Goal: Transaction & Acquisition: Purchase product/service

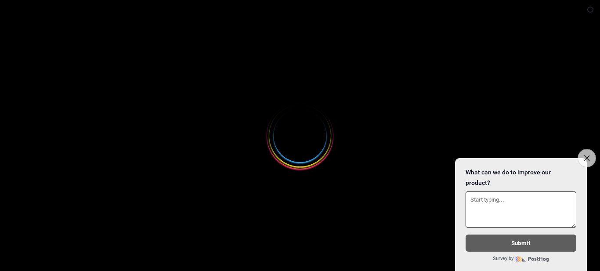
click at [591, 154] on button "Close survey" at bounding box center [587, 158] width 18 height 18
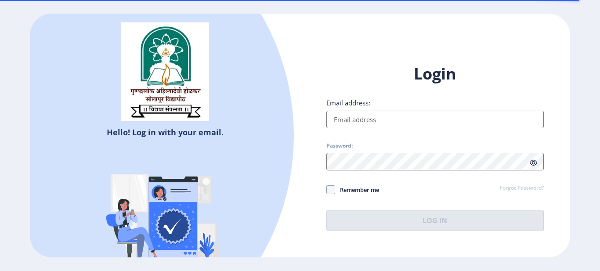
click at [346, 122] on input "Email address:" at bounding box center [436, 120] width 218 height 18
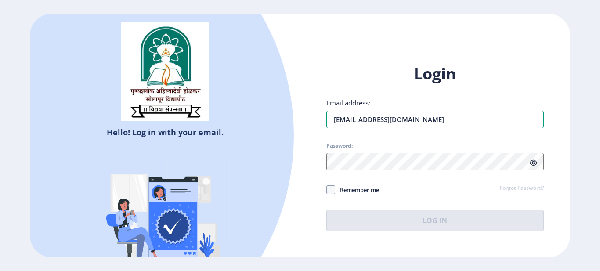
type input "[EMAIL_ADDRESS][DOMAIN_NAME]"
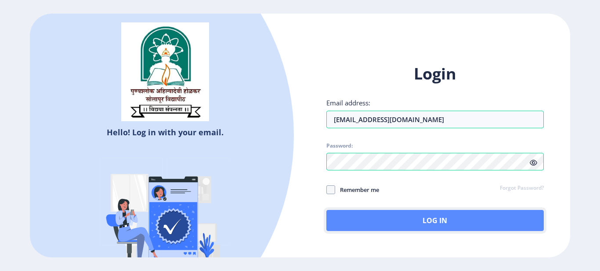
click at [342, 219] on button "Log In" at bounding box center [436, 220] width 218 height 21
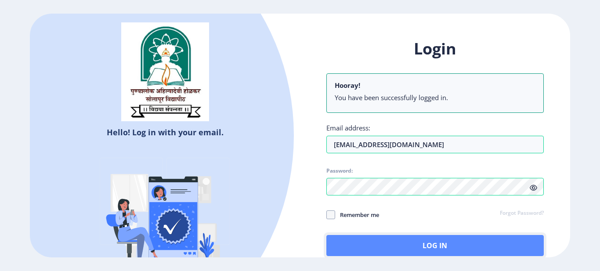
click at [413, 242] on button "Log In" at bounding box center [436, 245] width 218 height 21
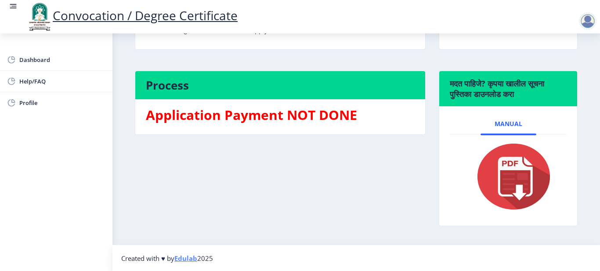
scroll to position [155, 0]
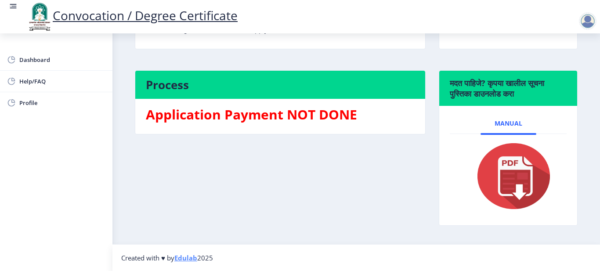
click at [295, 89] on h4 "Process" at bounding box center [280, 85] width 269 height 14
click at [162, 83] on h4 "Process" at bounding box center [280, 85] width 269 height 14
click at [23, 104] on span "Profile" at bounding box center [62, 103] width 86 height 11
select select
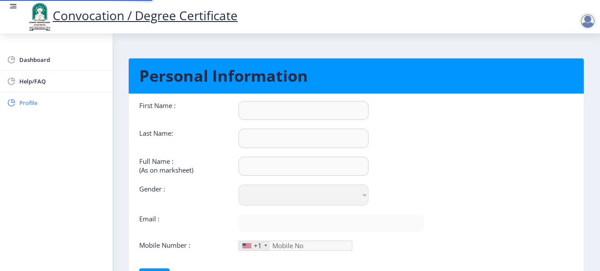
type input "Durga"
type input "Palase"
type input "Palase Durga Dhananjay"
select select "[DEMOGRAPHIC_DATA]"
type input "[EMAIL_ADDRESS][DOMAIN_NAME]"
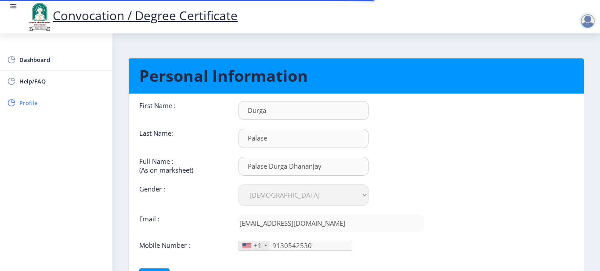
type input "[PHONE_NUMBER]"
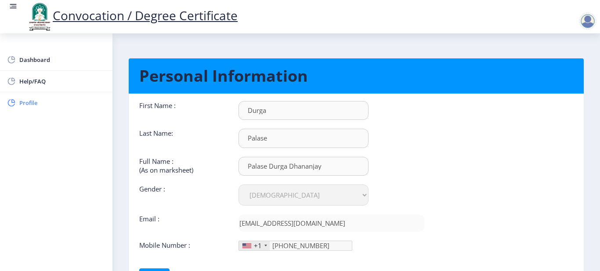
click at [22, 103] on span "Profile" at bounding box center [62, 103] width 86 height 11
click at [48, 55] on span "Dashboard" at bounding box center [62, 60] width 86 height 11
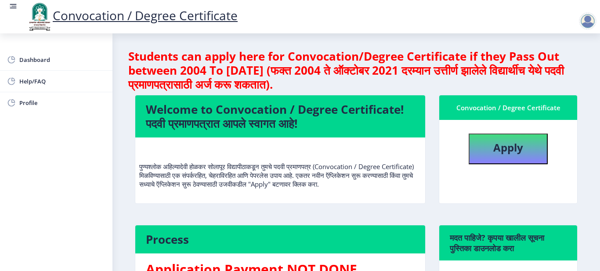
click at [470, 106] on div "Convocation / Degree Certificate" at bounding box center [508, 107] width 117 height 11
click at [499, 146] on b "Apply" at bounding box center [509, 147] width 30 height 15
select select
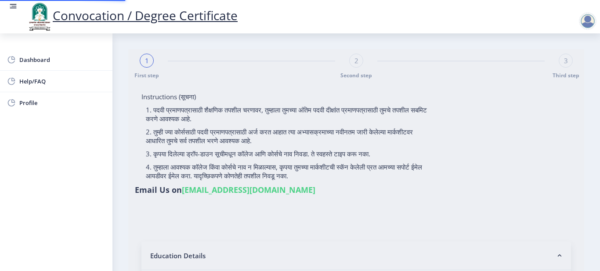
type input "Palase Durga Dhananjay"
type input "[PERSON_NAME]"
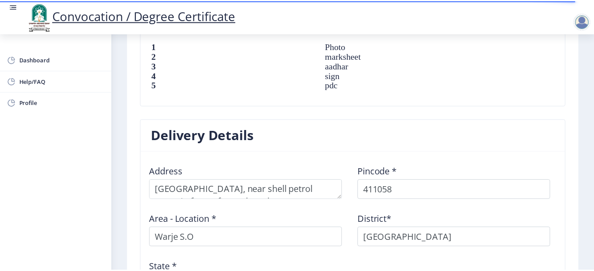
scroll to position [781, 0]
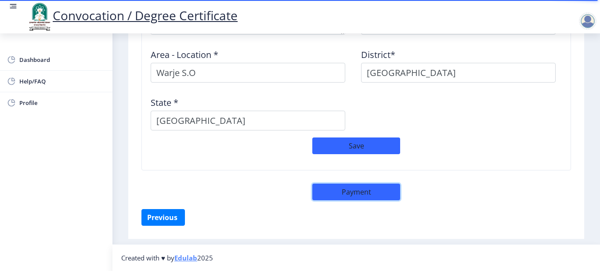
click at [347, 191] on button "Payment" at bounding box center [357, 192] width 88 height 17
select select "sealed"
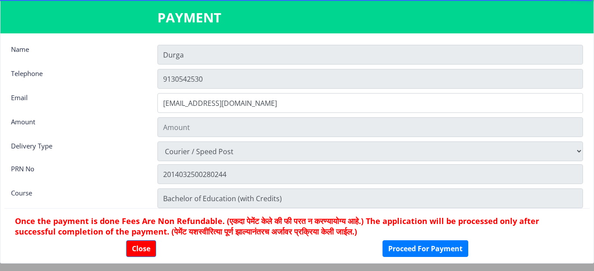
type input "2885"
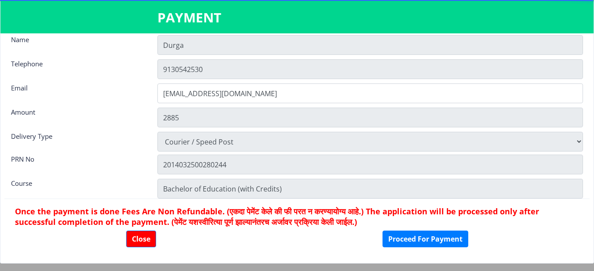
scroll to position [12, 0]
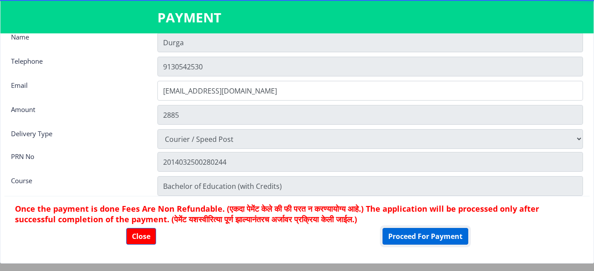
click at [419, 237] on button "Proceed For Payment" at bounding box center [425, 236] width 86 height 17
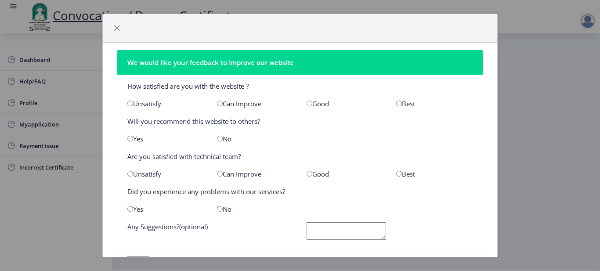
click at [397, 105] on input "radio" at bounding box center [400, 104] width 6 height 6
radio input "true"
click at [130, 138] on input "radio" at bounding box center [130, 139] width 6 height 6
radio input "true"
click at [397, 175] on input "radio" at bounding box center [400, 174] width 6 height 6
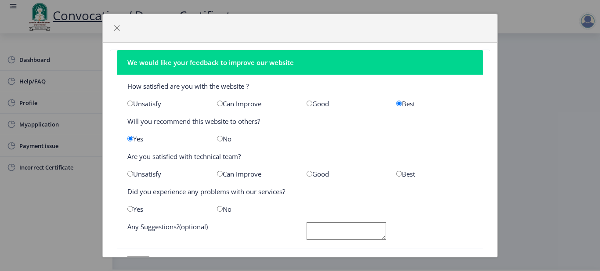
radio input "true"
click at [219, 210] on input "radio" at bounding box center [220, 209] width 6 height 6
radio input "true"
click at [327, 228] on textarea at bounding box center [347, 231] width 80 height 18
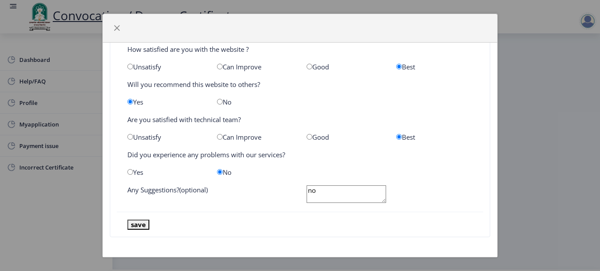
scroll to position [37, 0]
click at [324, 192] on textarea "no" at bounding box center [347, 194] width 80 height 18
type textarea "no"
click at [142, 226] on button "save" at bounding box center [138, 224] width 22 height 10
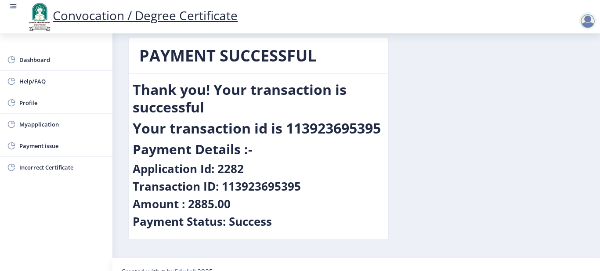
scroll to position [0, 0]
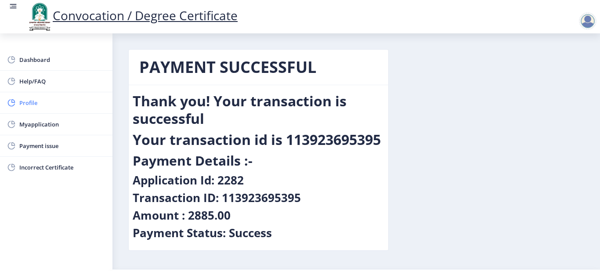
click at [28, 104] on span "Profile" at bounding box center [62, 103] width 86 height 11
select select
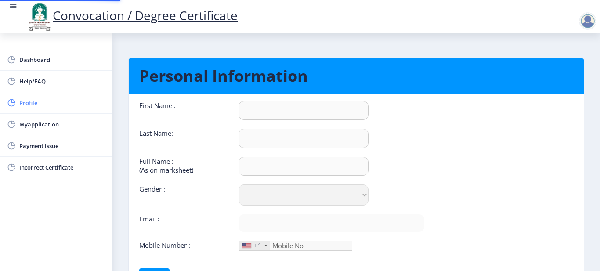
type input "Durga"
type input "Palase"
type input "Palase Durga Dhananjay"
select select "[DEMOGRAPHIC_DATA]"
type input "[EMAIL_ADDRESS][DOMAIN_NAME]"
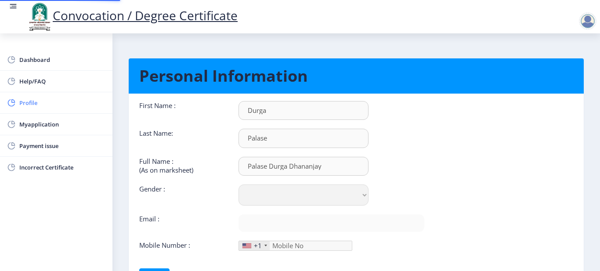
type input "9130542530"
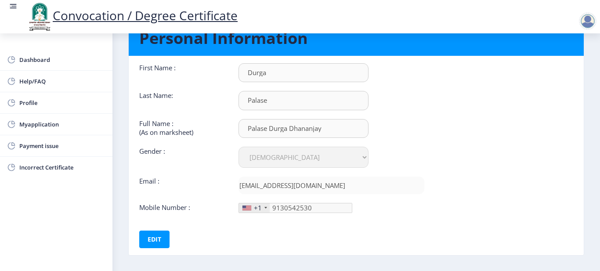
scroll to position [76, 0]
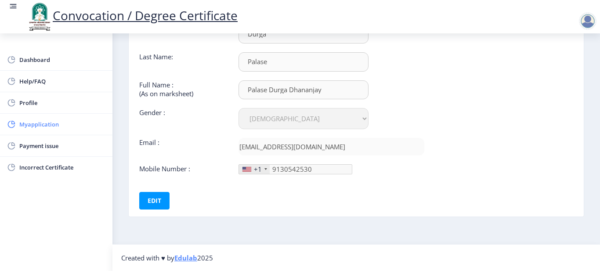
click at [36, 127] on span "Myapplication" at bounding box center [62, 124] width 86 height 11
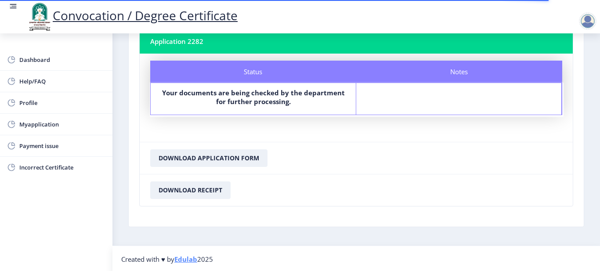
scroll to position [61, 0]
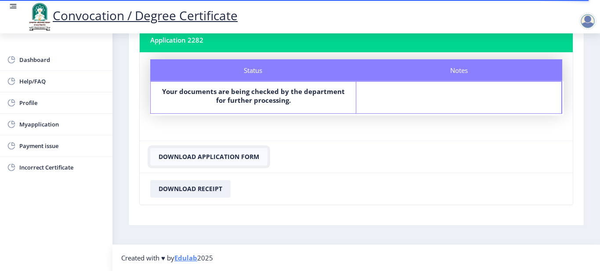
click at [218, 155] on button "Download Application Form" at bounding box center [208, 157] width 117 height 18
click at [206, 189] on button "Download Receipt" at bounding box center [190, 189] width 80 height 18
